Goal: Task Accomplishment & Management: Manage account settings

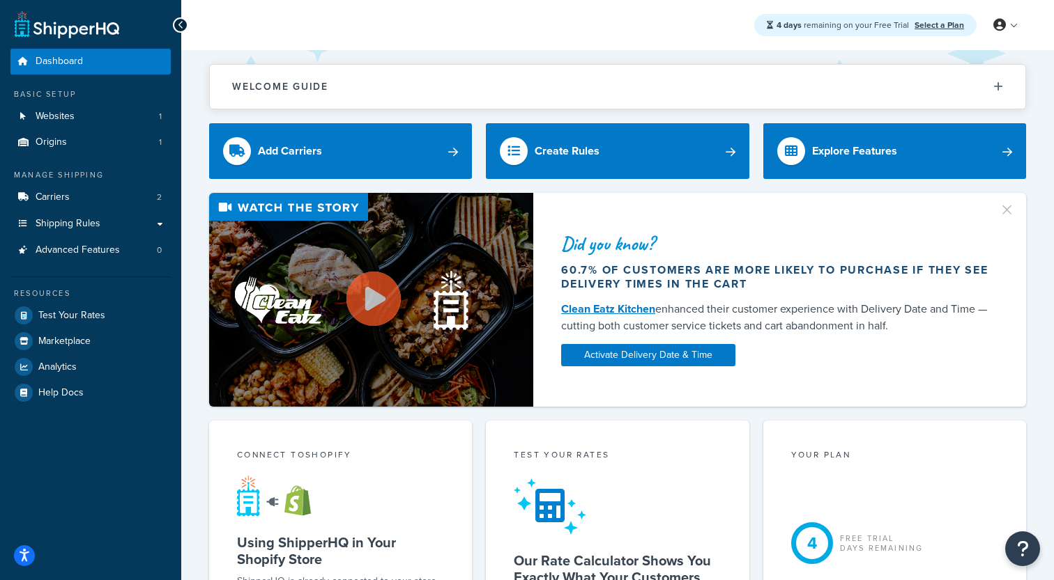
click at [689, 63] on div "Welcome Guide ShipperHQ: An Overview Carrier Setup Shipping Rules Overview Comm…" at bounding box center [617, 79] width 817 height 59
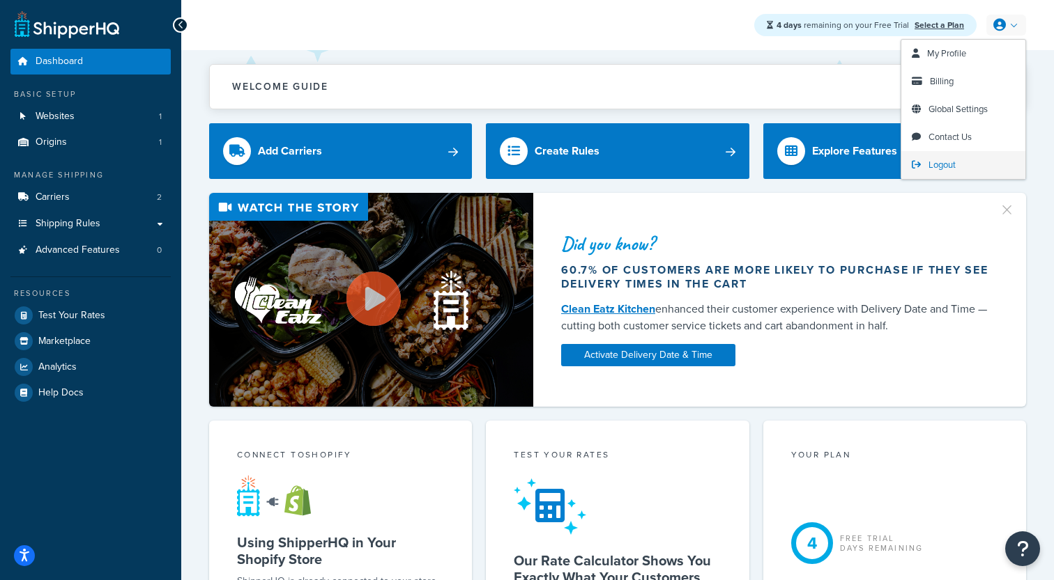
click at [953, 159] on span "Logout" at bounding box center [941, 164] width 27 height 13
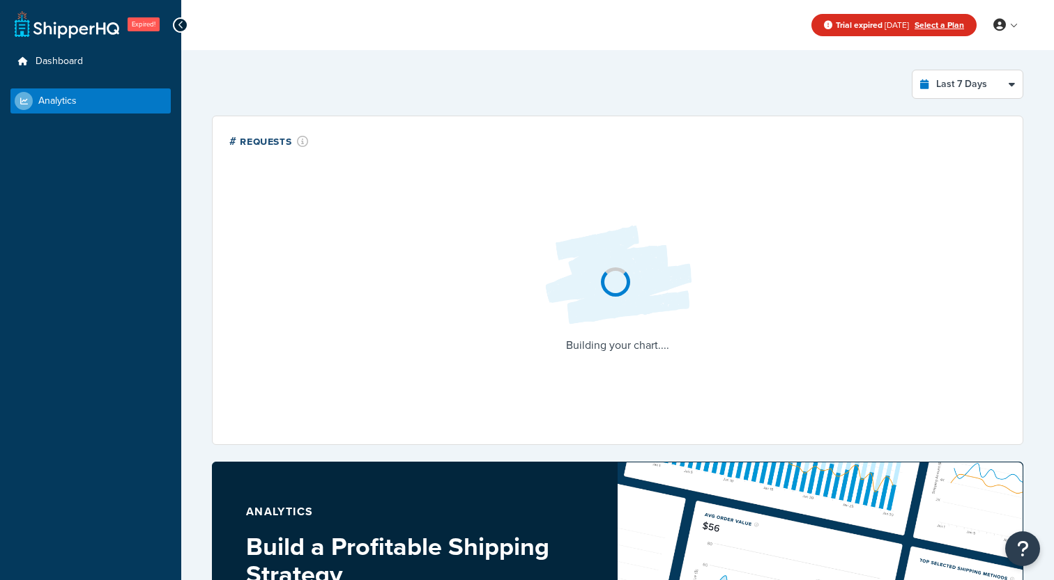
select select "last_7_days"
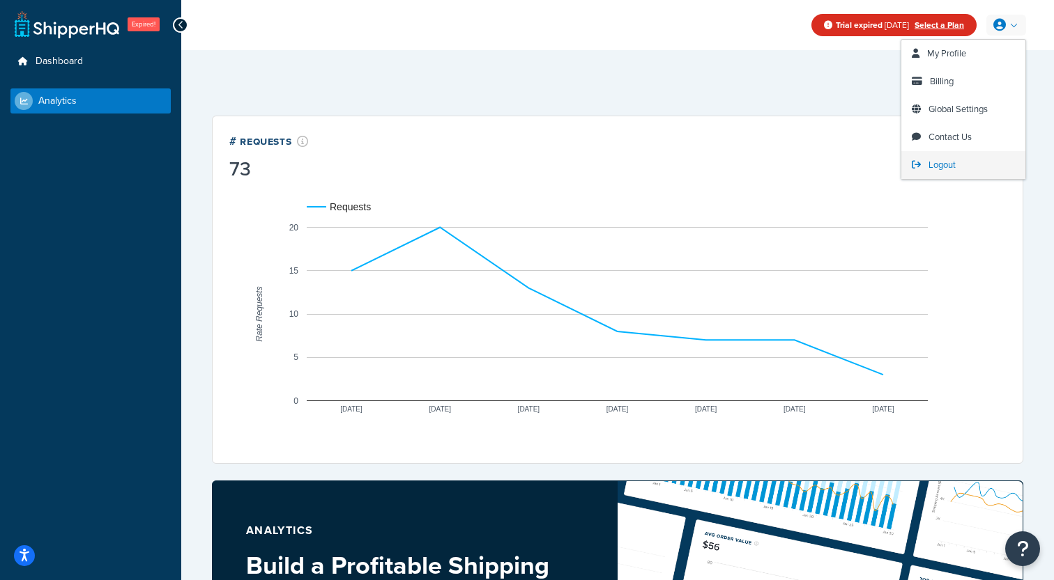
click at [940, 166] on span "Logout" at bounding box center [941, 164] width 27 height 13
